Goal: Task Accomplishment & Management: Manage account settings

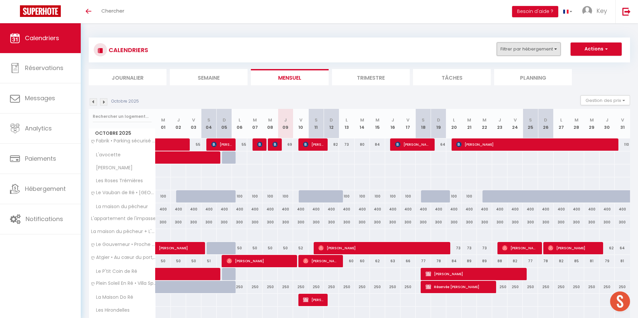
click at [522, 54] on button "Filtrer par hébergement" at bounding box center [529, 49] width 64 height 13
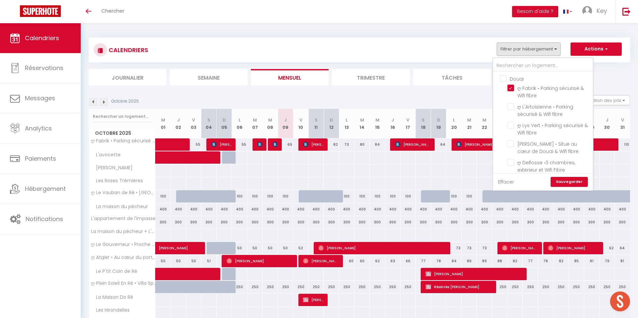
click at [510, 183] on link "Effacer" at bounding box center [506, 182] width 16 height 7
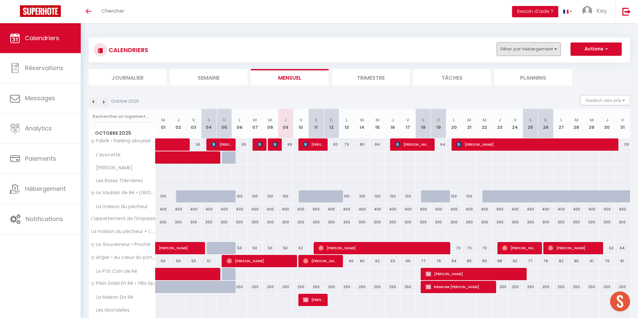
click at [525, 51] on button "Filtrer par hébergement" at bounding box center [529, 49] width 64 height 13
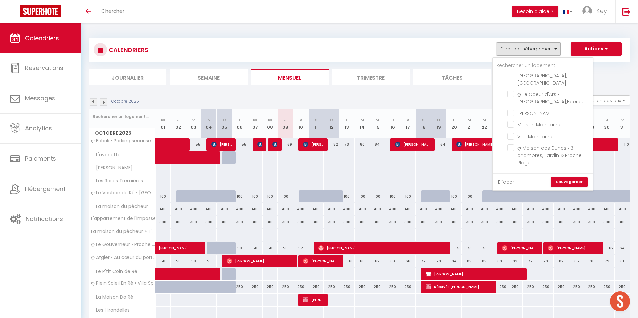
scroll to position [1400, 0]
click at [515, 255] on input "[GEOGRAPHIC_DATA]" at bounding box center [550, 258] width 100 height 7
checkbox input "true"
checkbox input "false"
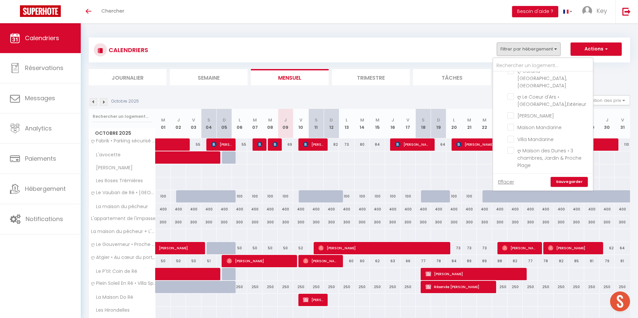
checkbox input "false"
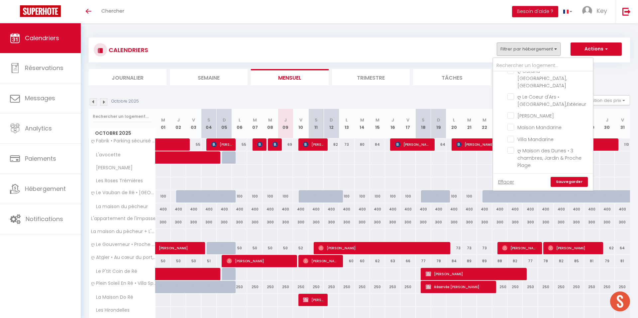
checkbox input "false"
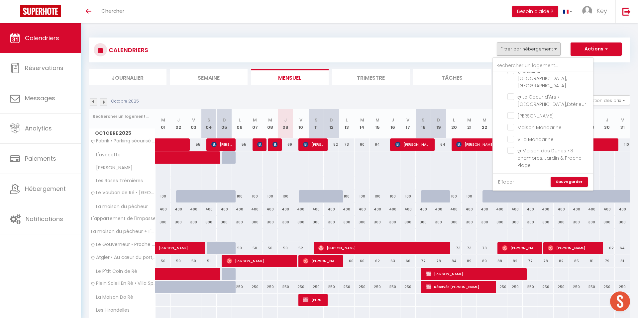
checkbox input "false"
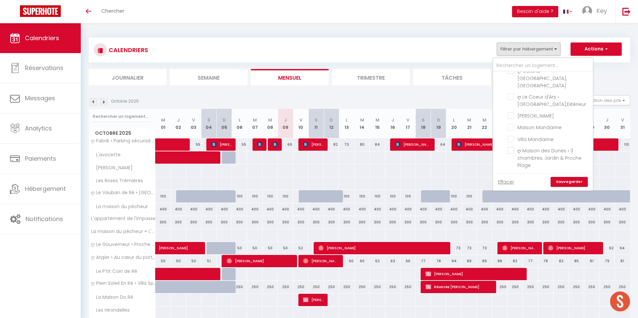
checkbox input "false"
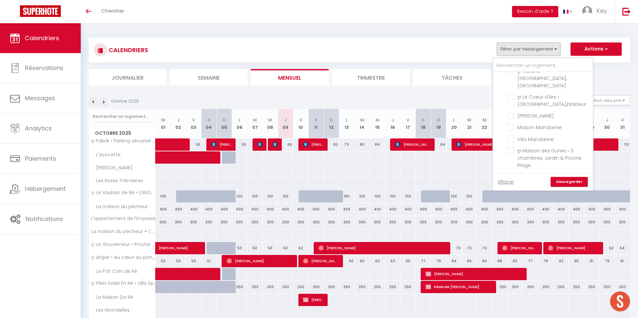
checkbox input "false"
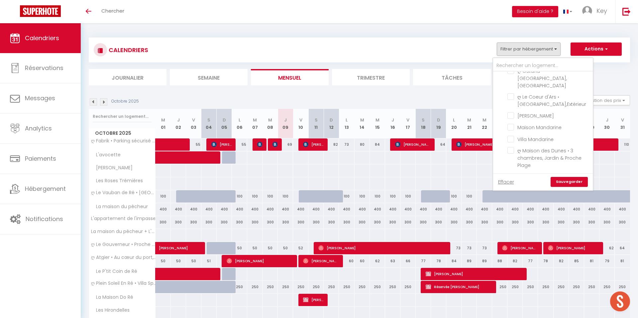
checkbox input "false"
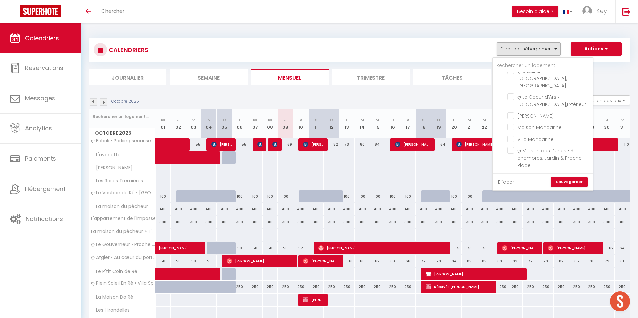
checkbox input "false"
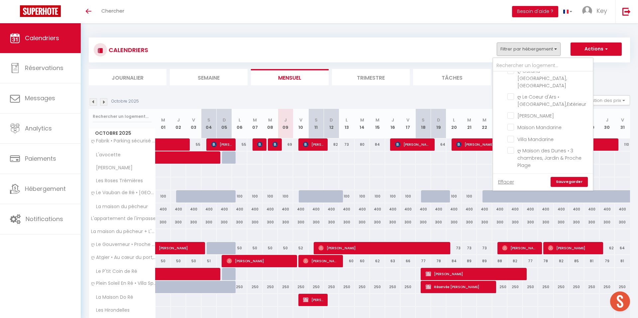
checkbox input "false"
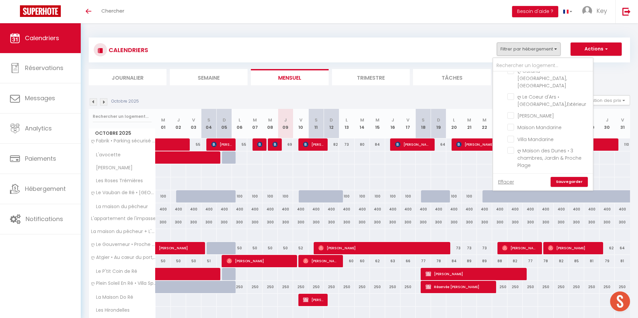
checkbox input "false"
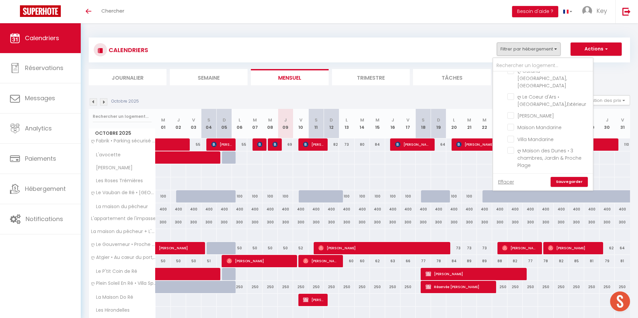
checkbox input "false"
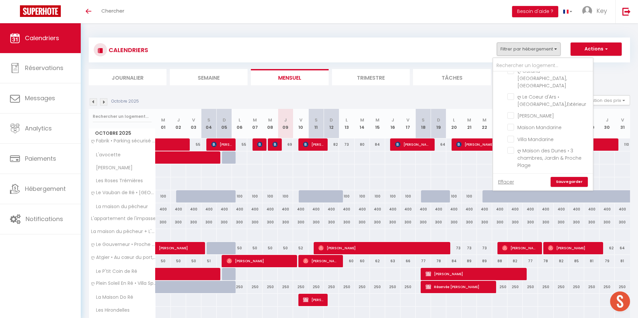
checkbox input "false"
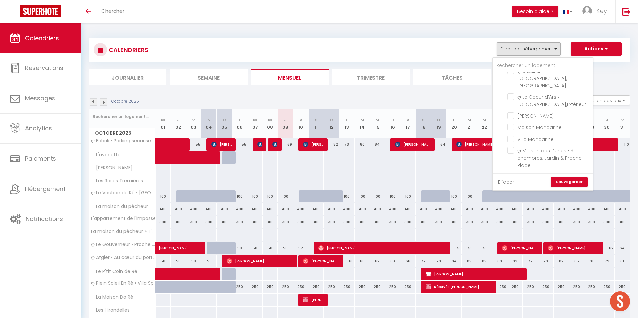
checkbox input "false"
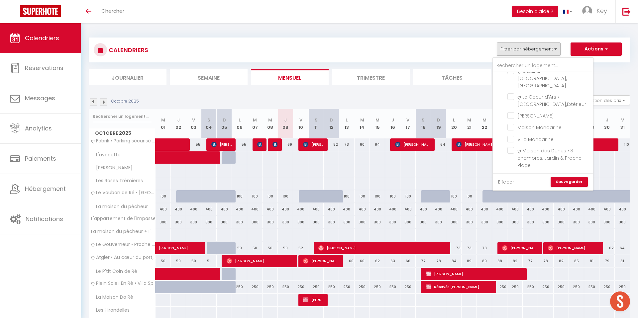
checkbox input "false"
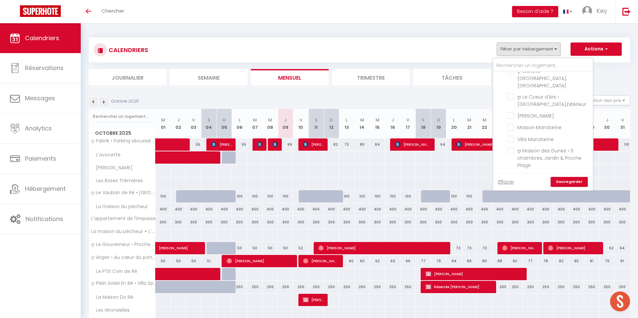
checkbox input "false"
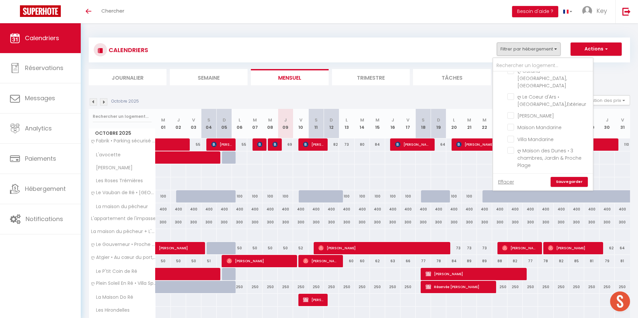
checkbox input "false"
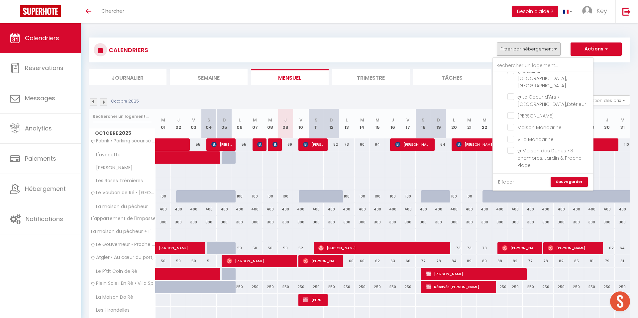
checkbox input "false"
checkbox input "true"
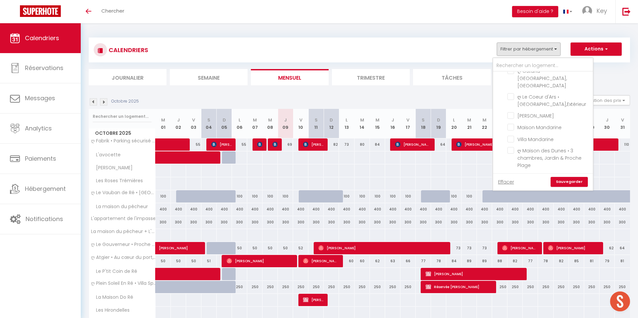
checkbox input "true"
click at [561, 179] on link "Sauvegarder" at bounding box center [569, 182] width 37 height 10
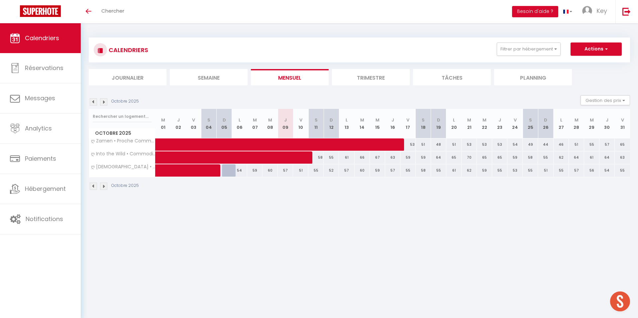
click at [319, 160] on div "58" at bounding box center [315, 158] width 15 height 12
type input "58"
select select "1"
type input "[DATE]"
type input "Dim 12 Octobre 2025"
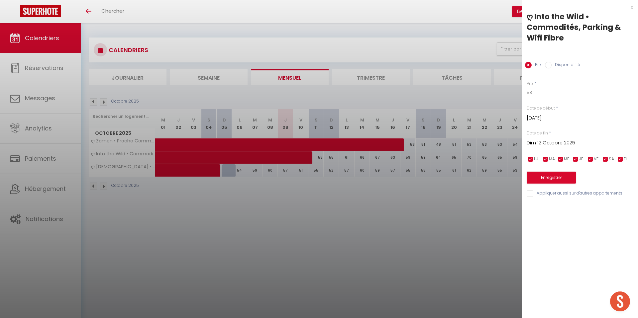
click at [553, 63] on label "Disponibilité" at bounding box center [566, 65] width 29 height 7
click at [552, 63] on input "Disponibilité" at bounding box center [548, 65] width 7 height 7
radio input "true"
radio input "false"
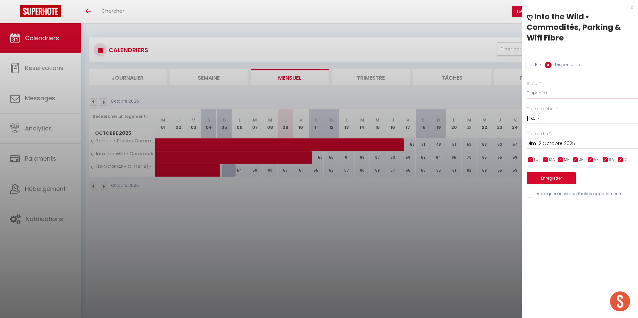
click at [540, 93] on select "Disponible Indisponible" at bounding box center [582, 93] width 111 height 13
select select "0"
click at [527, 87] on select "Disponible Indisponible" at bounding box center [582, 93] width 111 height 13
click at [545, 140] on input "Dim 12 Octobre 2025" at bounding box center [582, 144] width 111 height 9
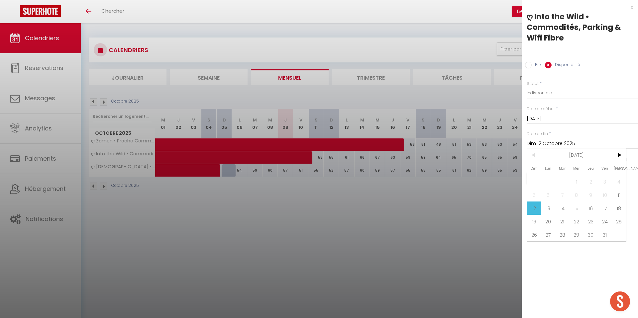
click at [618, 220] on span "25" at bounding box center [619, 221] width 14 height 13
type input "[DATE]"
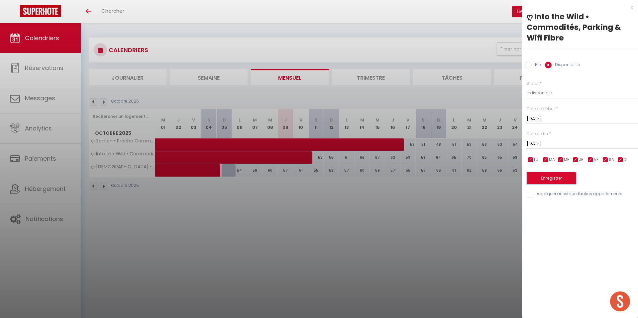
click at [555, 180] on button "Enregistrer" at bounding box center [551, 179] width 49 height 12
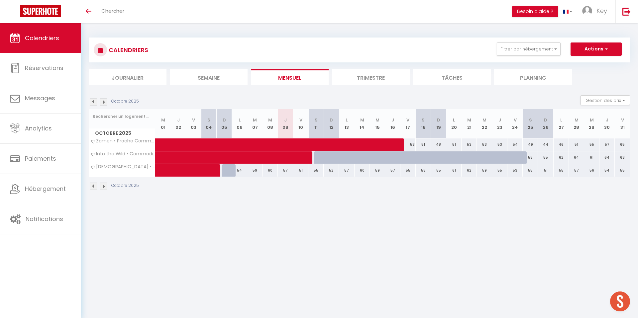
click at [241, 172] on div "54" at bounding box center [239, 171] width 15 height 12
select select "1"
type input "Lun 06 Octobre 2025"
type input "[DATE]"
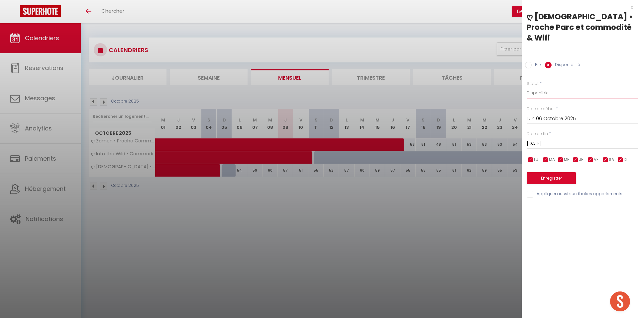
click at [547, 87] on select "Disponible Indisponible" at bounding box center [582, 93] width 111 height 13
select select "0"
click at [527, 87] on select "Disponible Indisponible" at bounding box center [582, 93] width 111 height 13
click at [546, 140] on input "[DATE]" at bounding box center [582, 144] width 111 height 9
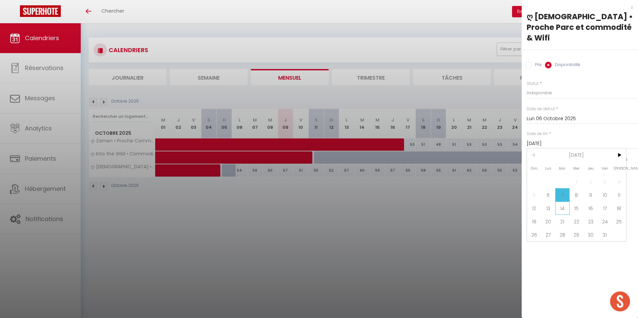
click at [565, 202] on span "14" at bounding box center [562, 208] width 14 height 13
type input "[DATE]"
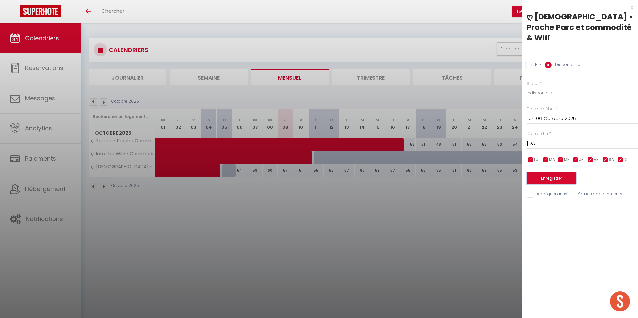
click at [547, 173] on button "Enregistrer" at bounding box center [551, 179] width 49 height 12
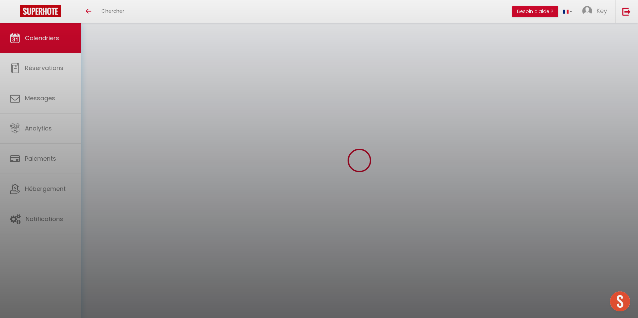
select select "0"
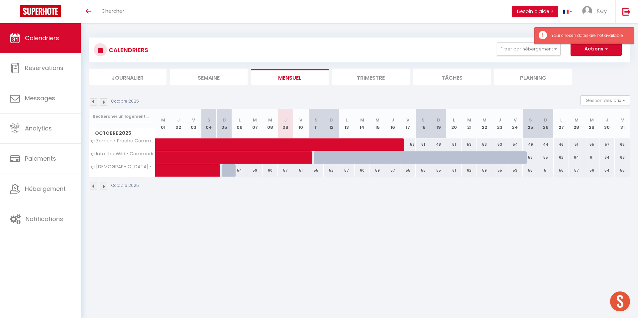
click at [239, 172] on div "54" at bounding box center [239, 171] width 15 height 12
type input "[DATE]"
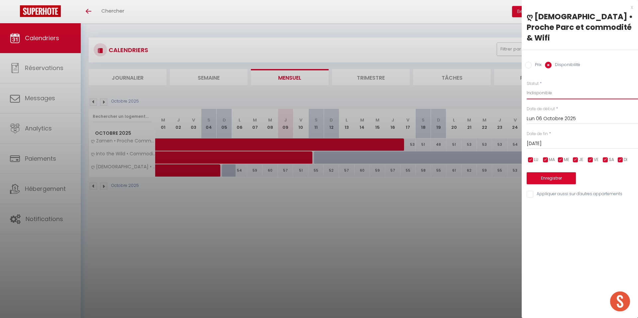
click at [542, 88] on select "Disponible Indisponible" at bounding box center [582, 93] width 111 height 13
select select "0"
click at [527, 87] on select "Disponible Indisponible" at bounding box center [582, 93] width 111 height 13
click at [544, 140] on input "[DATE]" at bounding box center [582, 144] width 111 height 9
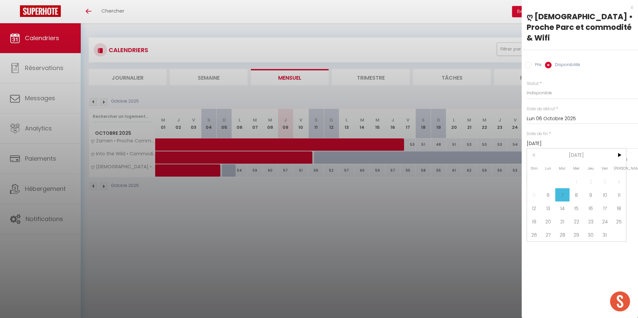
click at [564, 202] on span "14" at bounding box center [562, 208] width 14 height 13
type input "[DATE]"
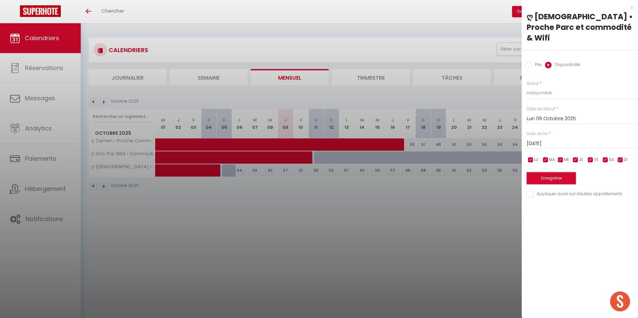
click at [543, 173] on button "Enregistrer" at bounding box center [551, 179] width 49 height 12
click at [543, 168] on div at bounding box center [319, 159] width 638 height 318
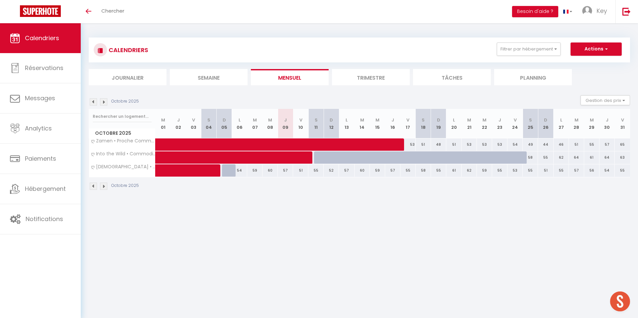
click at [288, 171] on div "57" at bounding box center [285, 171] width 15 height 12
select select "1"
type input "Jeu 09 Octobre 2025"
type input "Ven 10 Octobre 2025"
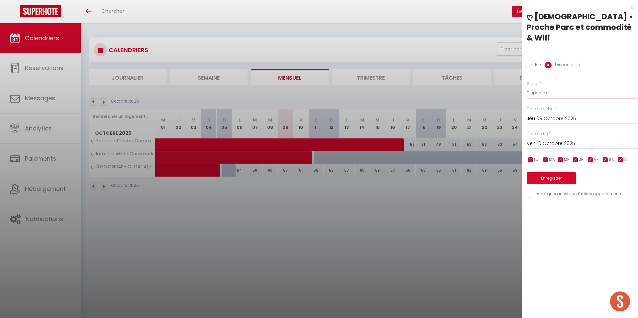
click at [544, 87] on select "Disponible Indisponible" at bounding box center [582, 93] width 111 height 13
select select "0"
click at [527, 87] on select "Disponible Indisponible" at bounding box center [582, 93] width 111 height 13
click at [540, 140] on input "Ven 10 Octobre 2025" at bounding box center [582, 144] width 111 height 9
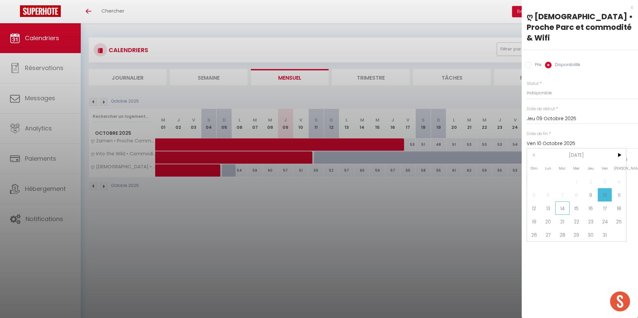
click at [566, 202] on span "14" at bounding box center [562, 208] width 14 height 13
type input "[DATE]"
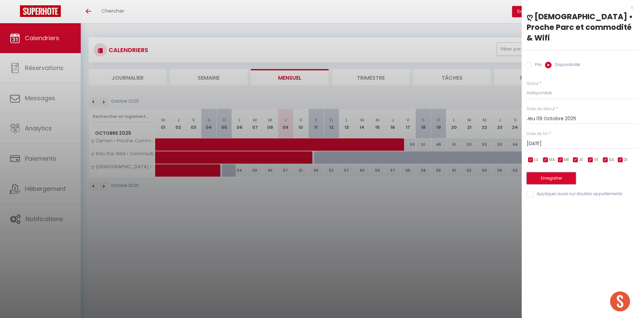
click at [550, 173] on button "Enregistrer" at bounding box center [551, 179] width 49 height 12
